Goal: Transaction & Acquisition: Purchase product/service

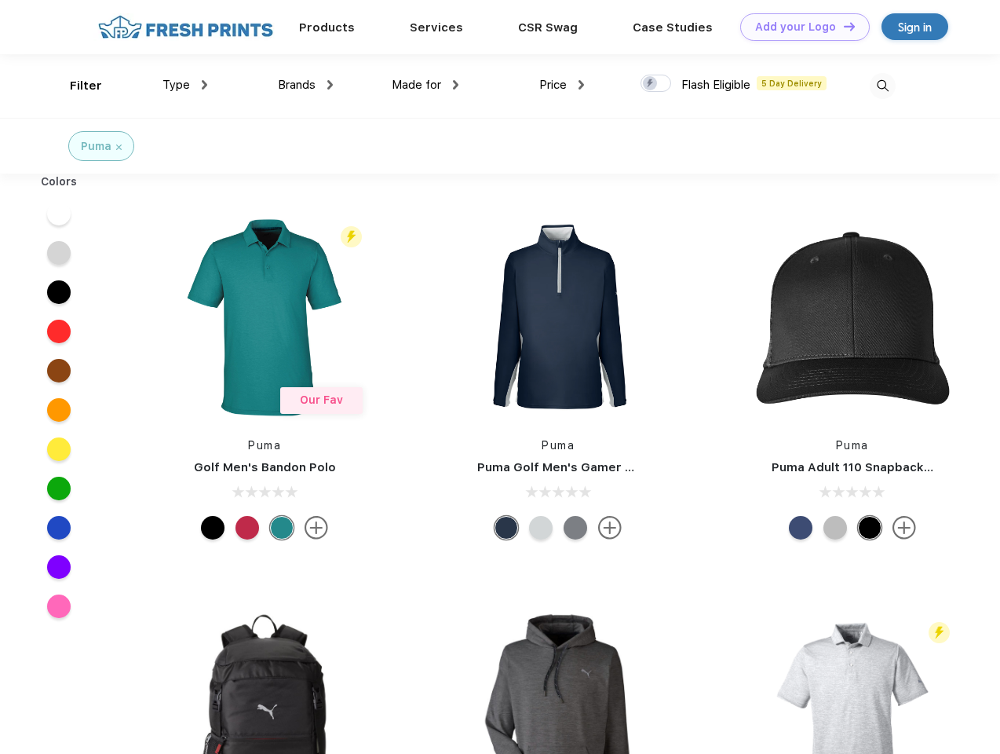
click at [799, 27] on link "Add your Logo Design Tool" at bounding box center [805, 26] width 130 height 27
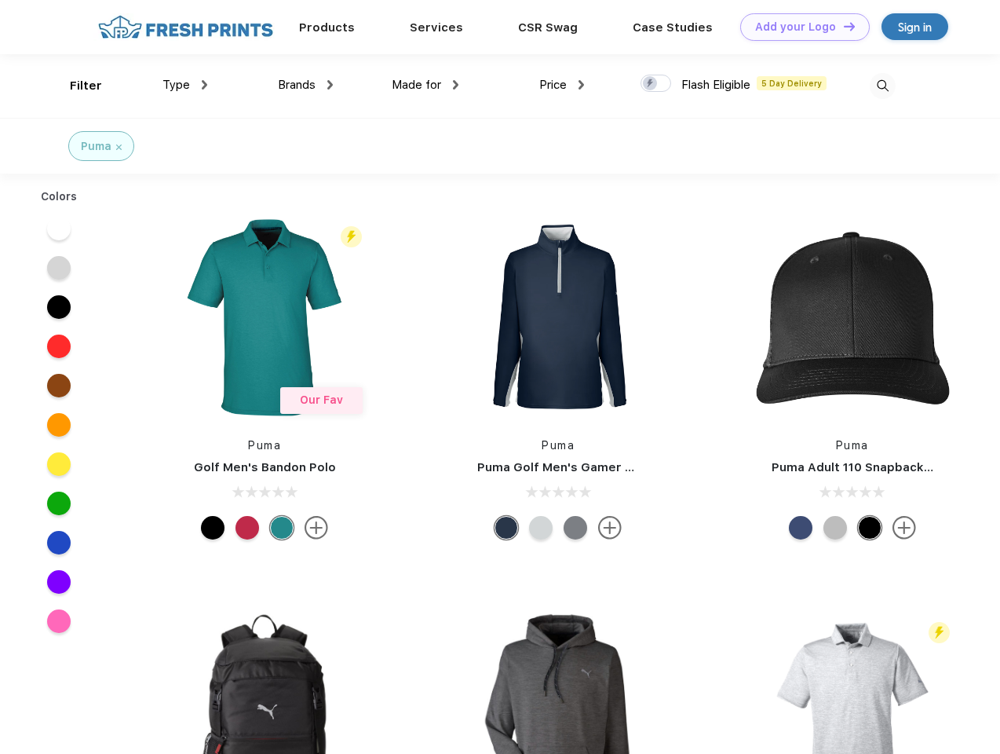
click at [0, 0] on div "Design Tool" at bounding box center [0, 0] width 0 height 0
click at [842, 26] on link "Add your Logo Design Tool" at bounding box center [805, 26] width 130 height 27
click at [75, 86] on div "Filter" at bounding box center [86, 86] width 32 height 18
click at [185, 85] on span "Type" at bounding box center [175, 85] width 27 height 14
click at [305, 85] on span "Brands" at bounding box center [297, 85] width 38 height 14
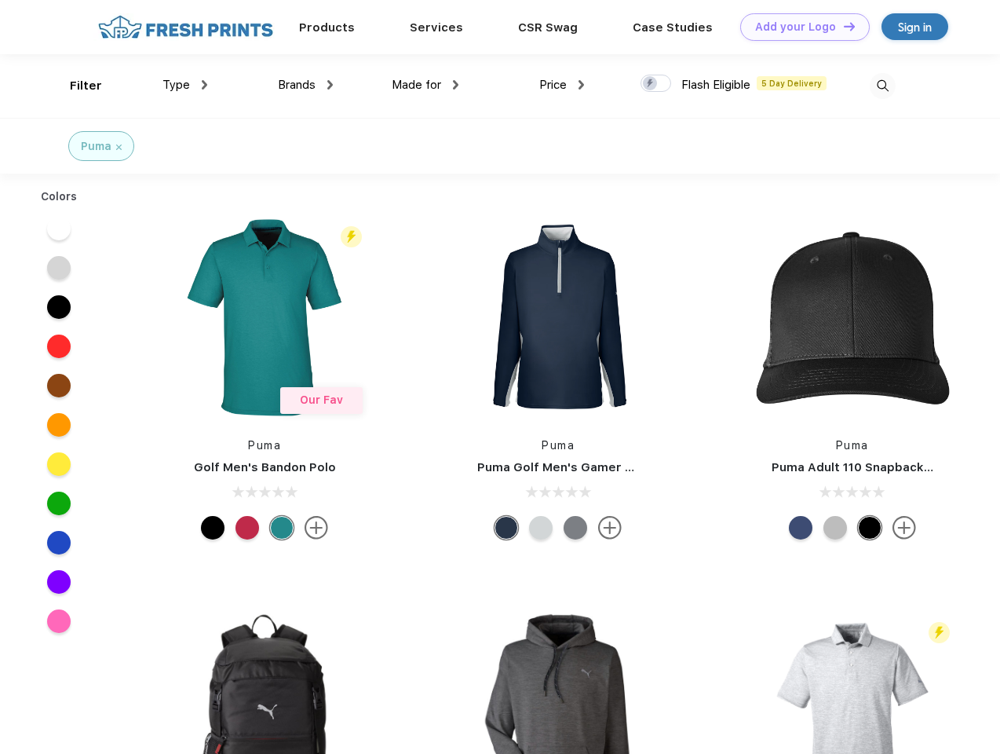
click at [425, 85] on span "Made for" at bounding box center [416, 85] width 49 height 14
click at [562, 85] on span "Price" at bounding box center [552, 85] width 27 height 14
click at [656, 84] on div at bounding box center [656, 83] width 31 height 17
click at [651, 84] on input "checkbox" at bounding box center [646, 79] width 10 height 10
click at [882, 86] on img at bounding box center [883, 86] width 26 height 26
